Goal: Connect with others: Connect with others

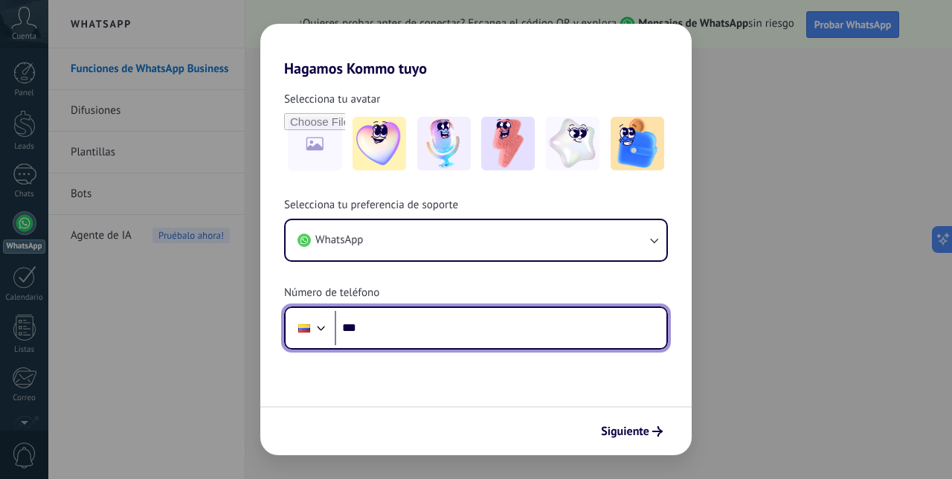
click at [385, 318] on input "***" at bounding box center [501, 328] width 332 height 34
type input "**********"
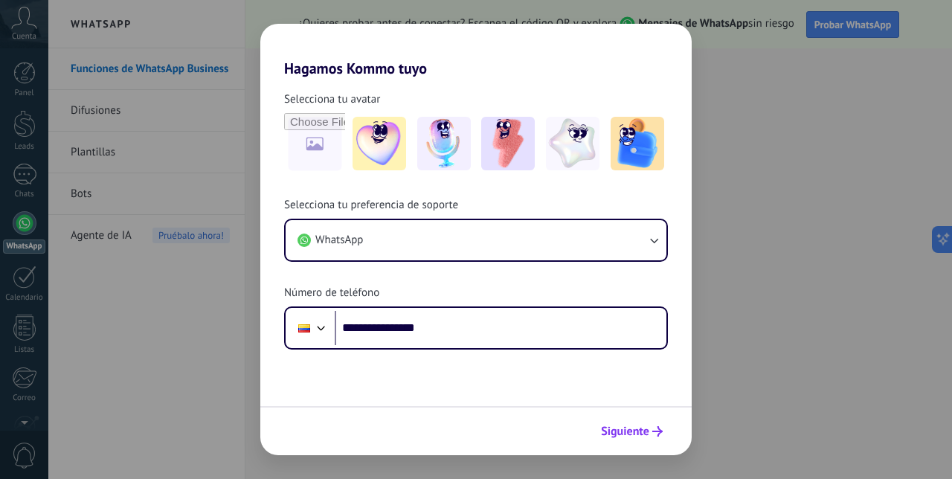
click at [616, 427] on span "Siguiente" at bounding box center [625, 431] width 48 height 10
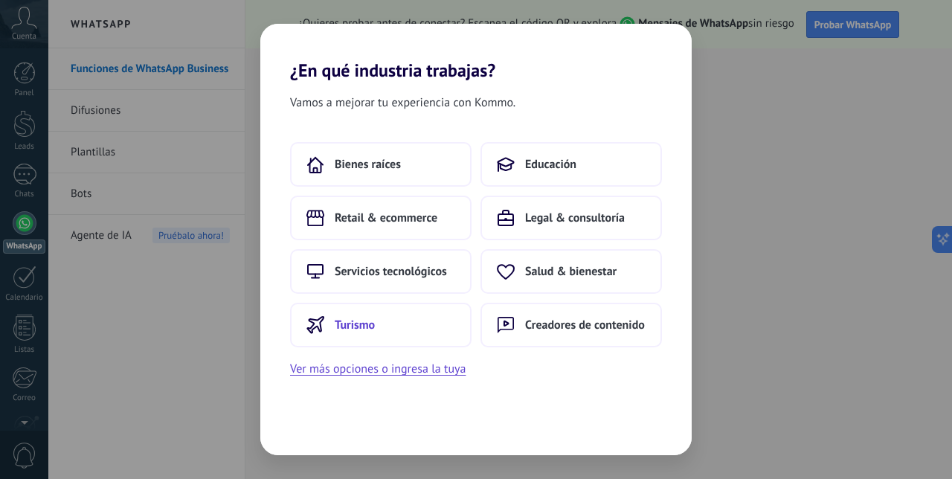
click at [408, 321] on button "Turismo" at bounding box center [380, 325] width 181 height 45
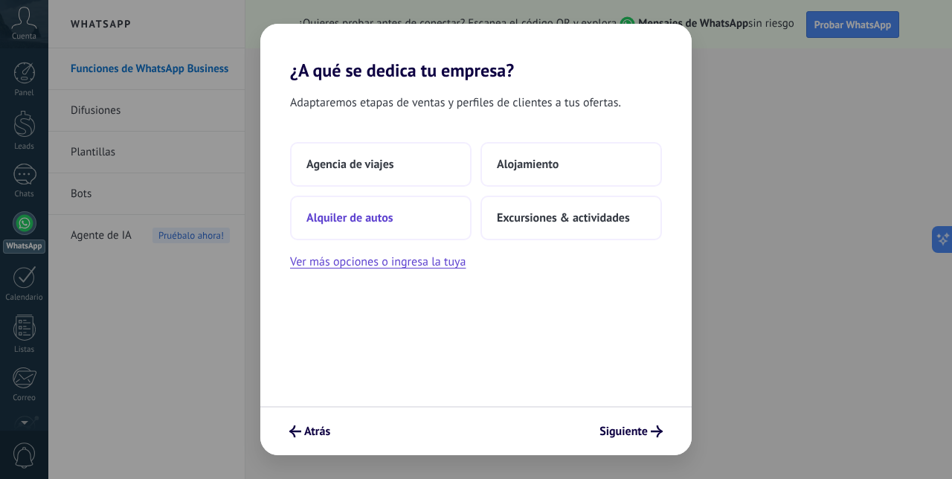
click at [431, 216] on button "Alquiler de autos" at bounding box center [380, 218] width 181 height 45
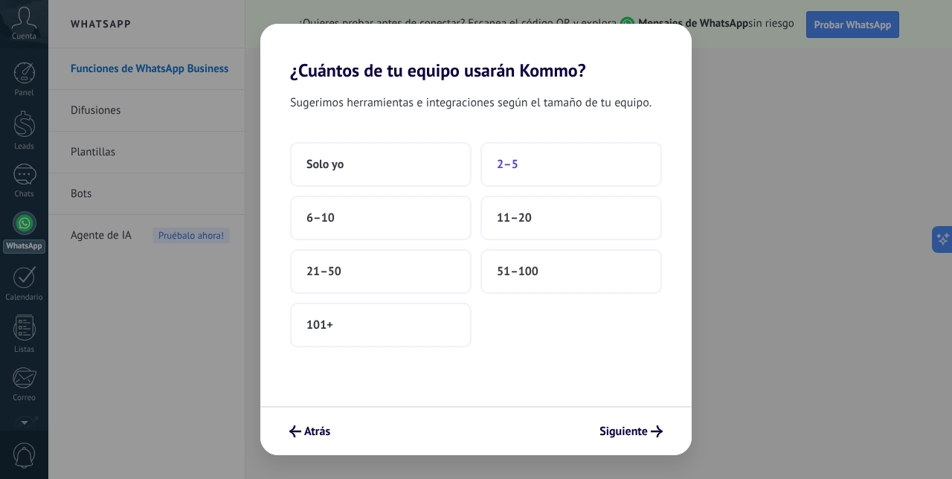
click at [511, 181] on button "2–5" at bounding box center [570, 164] width 181 height 45
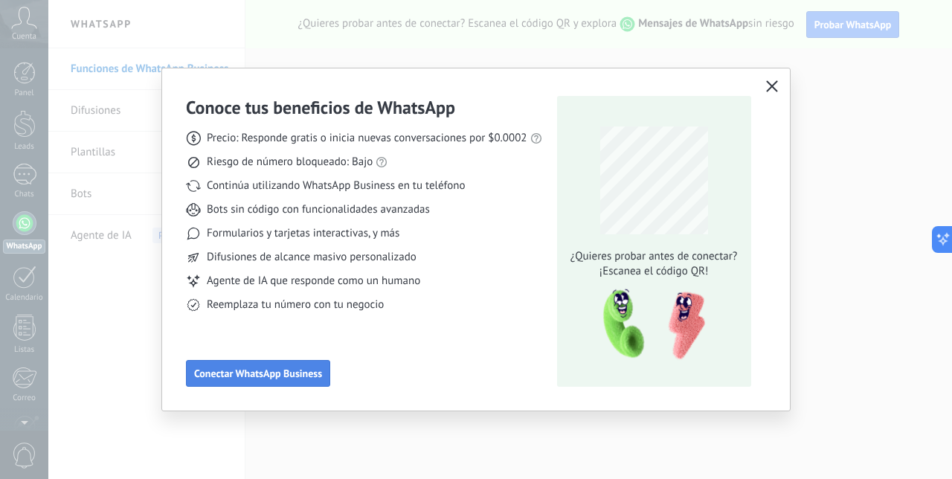
click at [289, 374] on span "Conectar WhatsApp Business" at bounding box center [258, 373] width 128 height 10
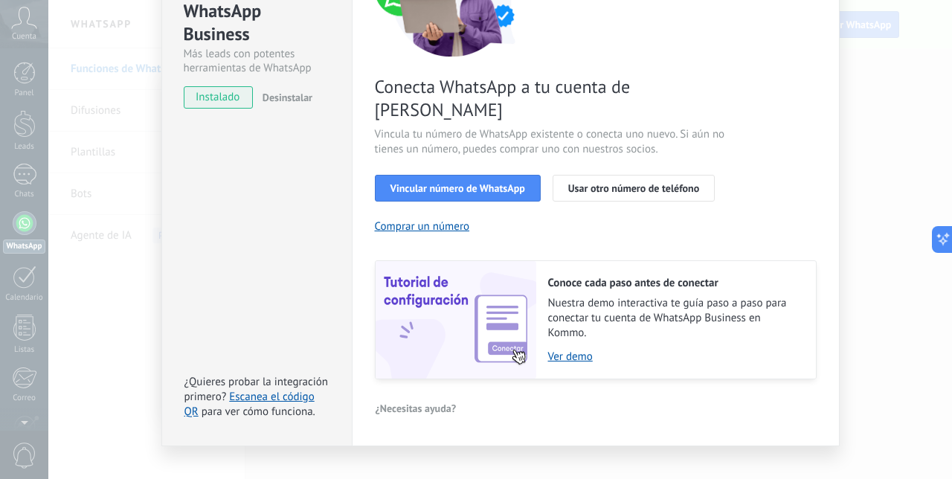
scroll to position [112, 0]
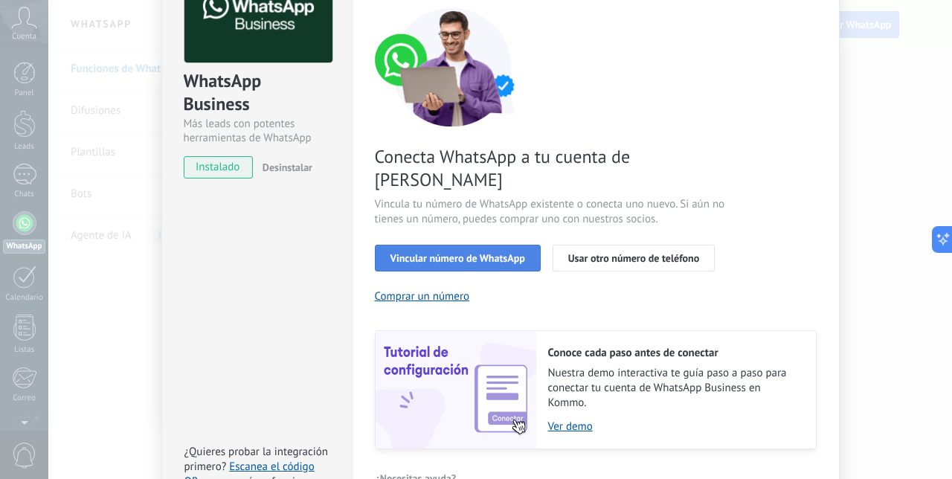
click at [483, 246] on button "Vincular número de WhatsApp" at bounding box center [458, 258] width 166 height 27
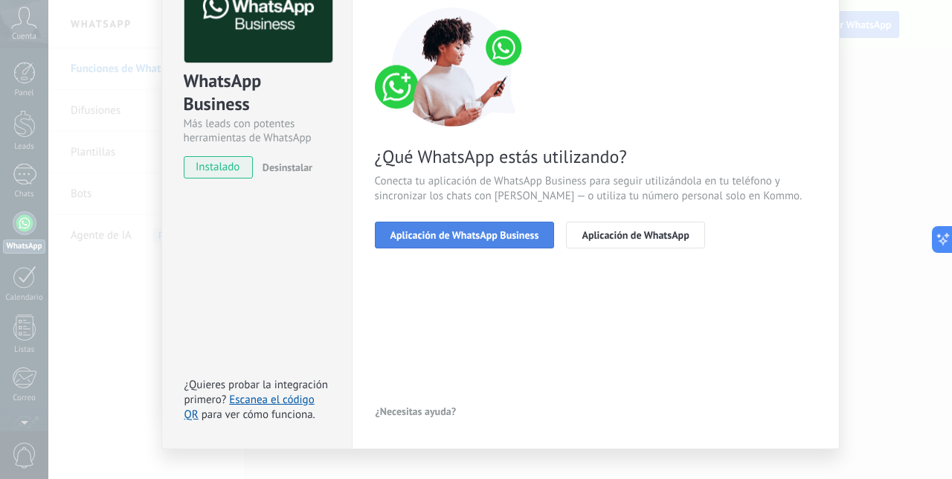
click at [483, 245] on button "Aplicación de WhatsApp Business" at bounding box center [465, 235] width 180 height 27
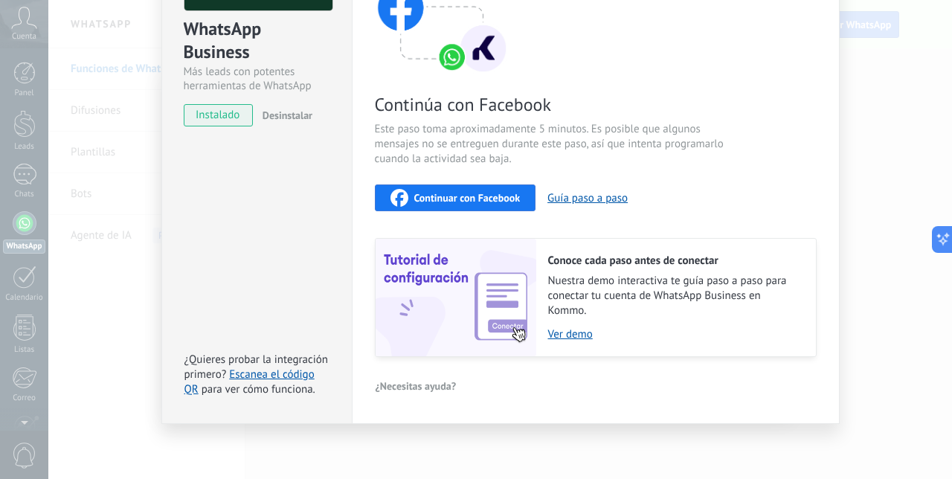
scroll to position [0, 0]
